Goal: Information Seeking & Learning: Learn about a topic

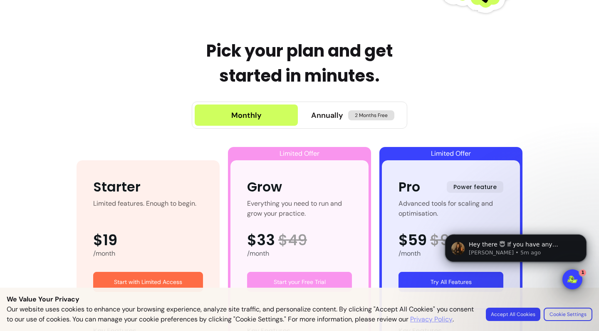
scroll to position [368, 0]
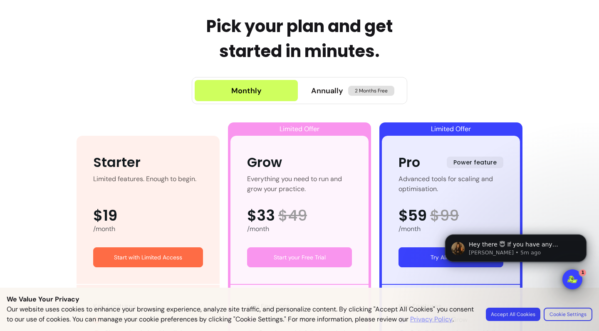
click at [516, 310] on button "Accept All Cookies" at bounding box center [513, 314] width 55 height 13
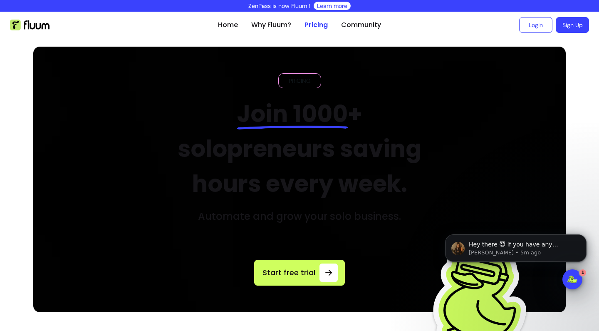
scroll to position [0, 0]
click at [230, 22] on link "Home" at bounding box center [228, 25] width 20 height 10
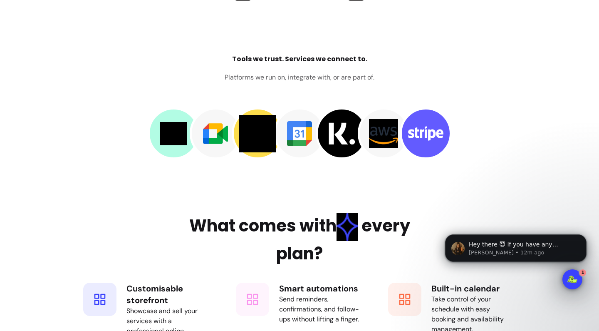
scroll to position [1207, 0]
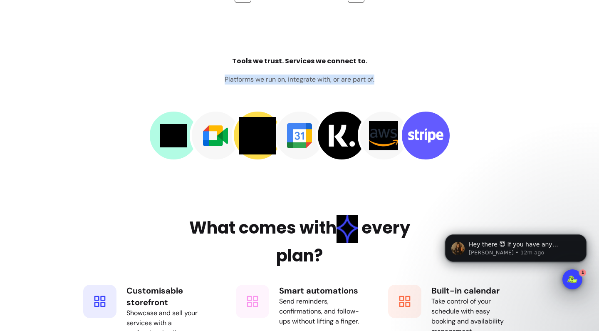
drag, startPoint x: 225, startPoint y: 78, endPoint x: 383, endPoint y: 82, distance: 157.7
click at [383, 82] on div "Tools we trust. Services we connect to. Platforms we run on, integrate with, or…" at bounding box center [299, 108] width 449 height 105
